Goal: Find contact information: Obtain details needed to contact an individual or organization

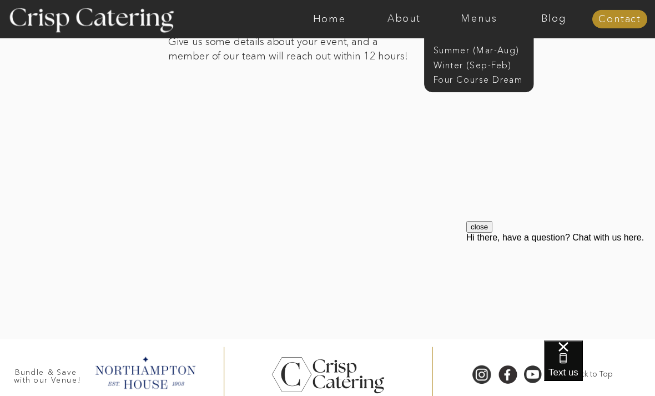
click at [479, 69] on nav "Winter (Sep-Feb)" at bounding box center [478, 64] width 89 height 11
click at [487, 66] on nav "Winter (Sep-Feb)" at bounding box center [478, 64] width 89 height 11
click at [458, 68] on nav "Winter (Sep-Feb)" at bounding box center [478, 64] width 89 height 11
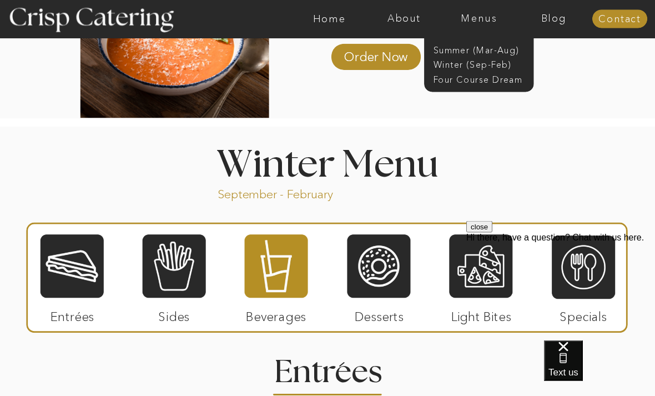
scroll to position [1098, 0]
click at [187, 282] on div at bounding box center [174, 266] width 63 height 66
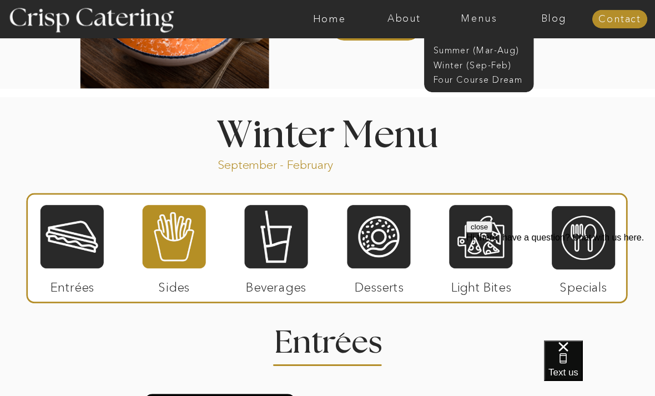
scroll to position [1125, 0]
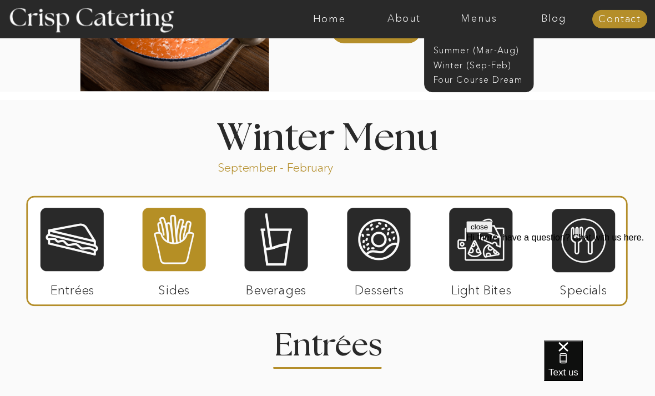
click at [388, 253] on div at bounding box center [378, 240] width 63 height 66
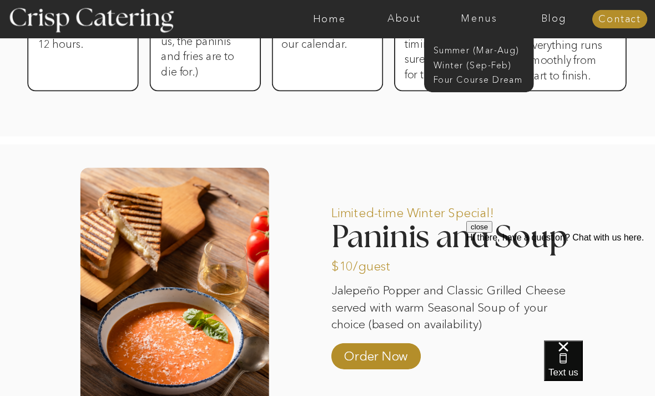
scroll to position [798, 0]
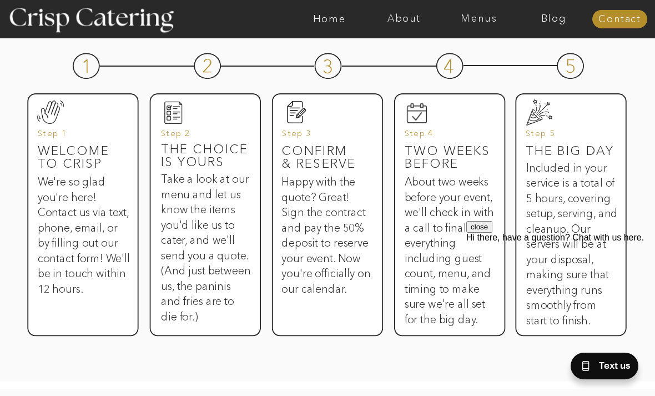
click at [622, 24] on nav "Contact" at bounding box center [620, 19] width 55 height 11
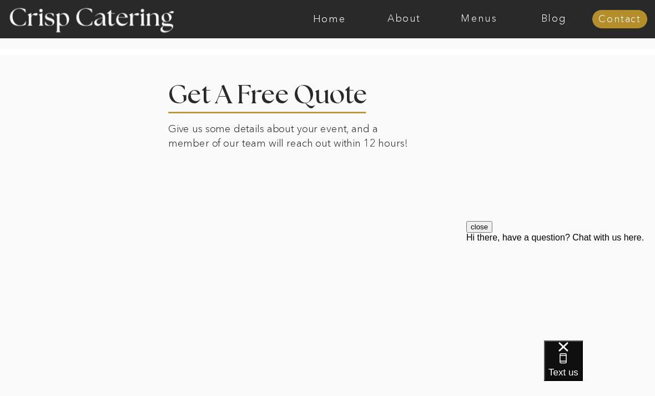
scroll to position [230, 0]
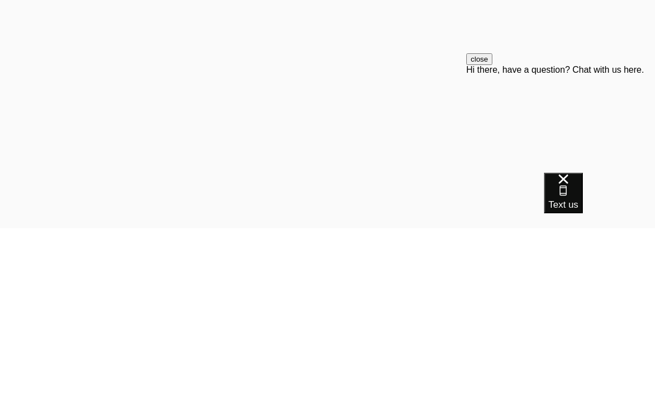
click at [594, 77] on div "close Hi there, have a question? Chat with us here." at bounding box center [561, 119] width 189 height 133
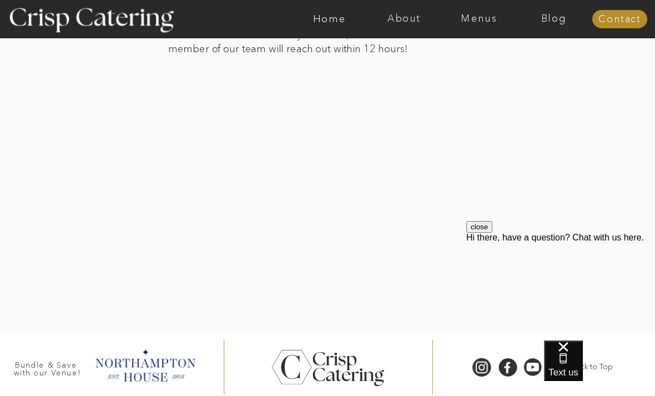
click at [473, 232] on div "close Hi there, have a question? Chat with us here." at bounding box center [561, 287] width 189 height 133
click at [479, 231] on div "close Hi there, have a question? Chat with us here." at bounding box center [561, 287] width 189 height 133
click at [471, 230] on div "close Hi there, have a question? Chat with us here." at bounding box center [561, 287] width 189 height 133
click at [477, 229] on div "close Hi there, have a question? Chat with us here." at bounding box center [561, 287] width 189 height 133
click at [480, 233] on div "close Hi there, have a question? Chat with us here." at bounding box center [561, 287] width 189 height 133
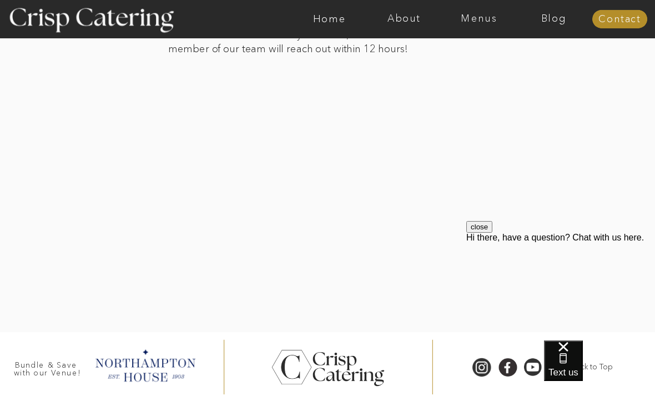
click at [475, 232] on div "close Hi there, have a question? Chat with us here." at bounding box center [561, 287] width 189 height 133
click at [478, 229] on div "close Hi there, have a question? Chat with us here." at bounding box center [561, 287] width 189 height 133
click at [477, 226] on div "close Hi there, have a question? Chat with us here." at bounding box center [561, 287] width 189 height 133
click at [473, 233] on div "close Hi there, have a question? Chat with us here." at bounding box center [561, 287] width 189 height 133
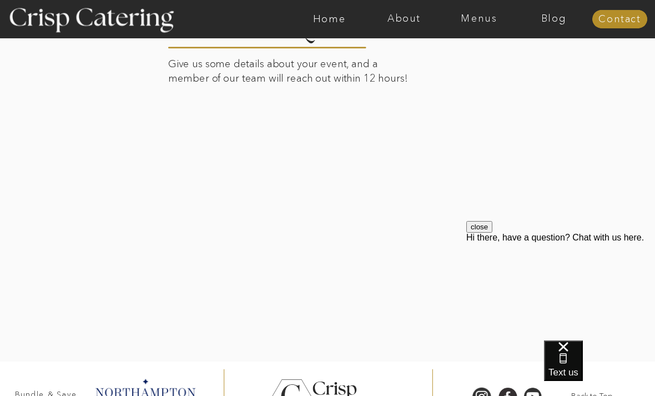
scroll to position [295, 0]
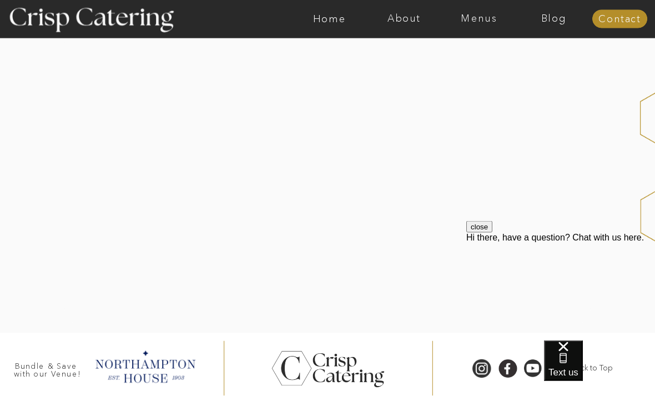
scroll to position [237, 0]
